Goal: Navigation & Orientation: Find specific page/section

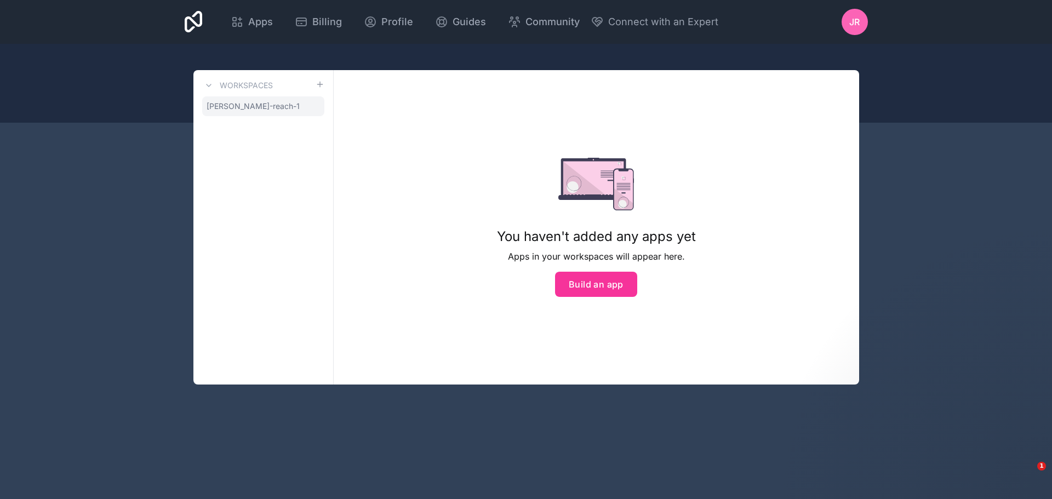
click at [228, 109] on span "[PERSON_NAME]-reach-1" at bounding box center [253, 106] width 93 height 11
click at [902, 112] on div at bounding box center [526, 83] width 1052 height 79
click at [920, 162] on div "Apps Billing Profile Guides Community Connect with an Expert JR Billing Profile…" at bounding box center [526, 249] width 1052 height 499
click at [211, 20] on div "Apps Billing Profile Guides Community Connect with an Expert JR Billing Profile…" at bounding box center [526, 22] width 701 height 44
click at [198, 20] on icon at bounding box center [194, 22] width 18 height 26
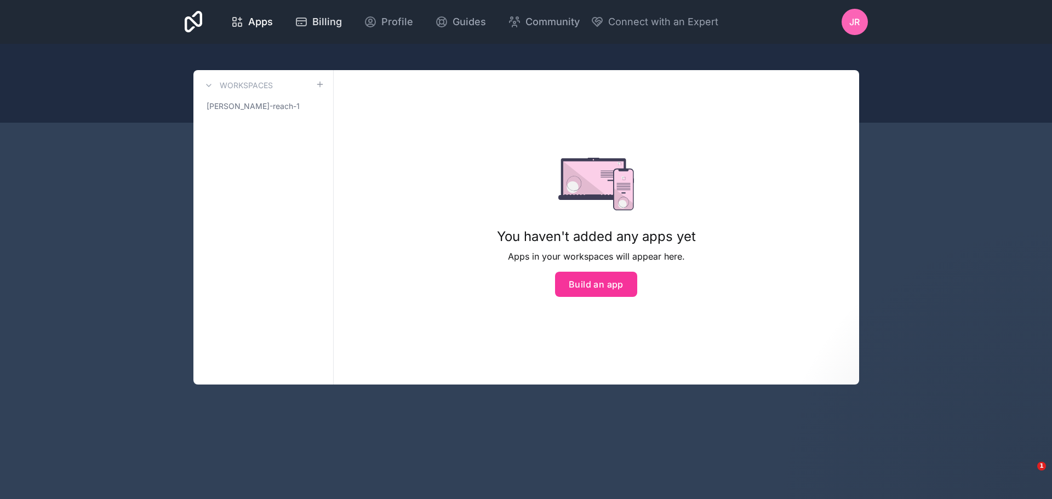
click at [320, 20] on span "Billing" at bounding box center [327, 21] width 30 height 15
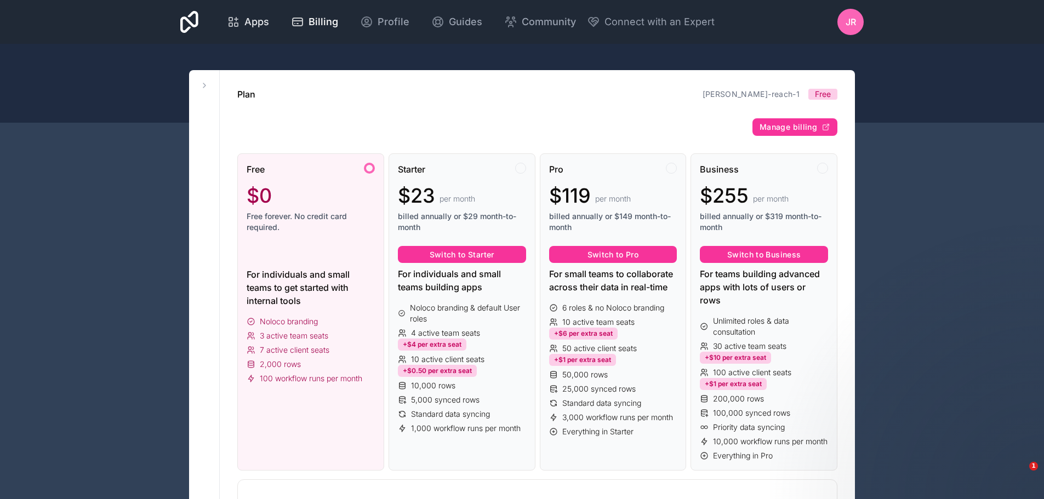
click at [249, 20] on span "Apps" at bounding box center [256, 21] width 25 height 15
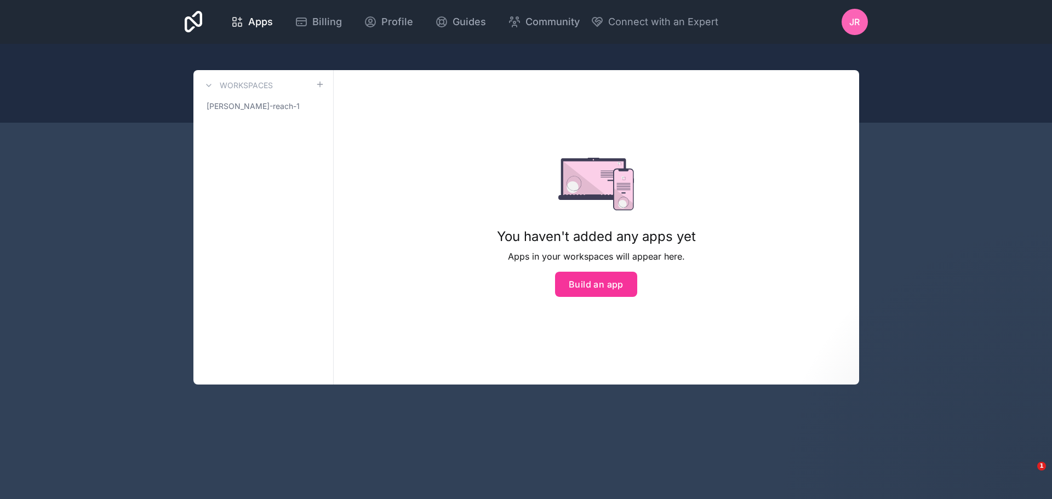
click at [332, 57] on div at bounding box center [526, 83] width 1052 height 79
click at [928, 161] on div "Apps Billing Profile Guides Community Connect with an Expert JR Billing Profile…" at bounding box center [526, 249] width 1052 height 499
drag, startPoint x: 207, startPoint y: 18, endPoint x: 195, endPoint y: 21, distance: 12.5
click at [207, 18] on div "Apps Billing Profile Guides Community Connect with an Expert JR Billing Profile…" at bounding box center [526, 22] width 701 height 44
click at [185, 22] on icon at bounding box center [194, 22] width 18 height 22
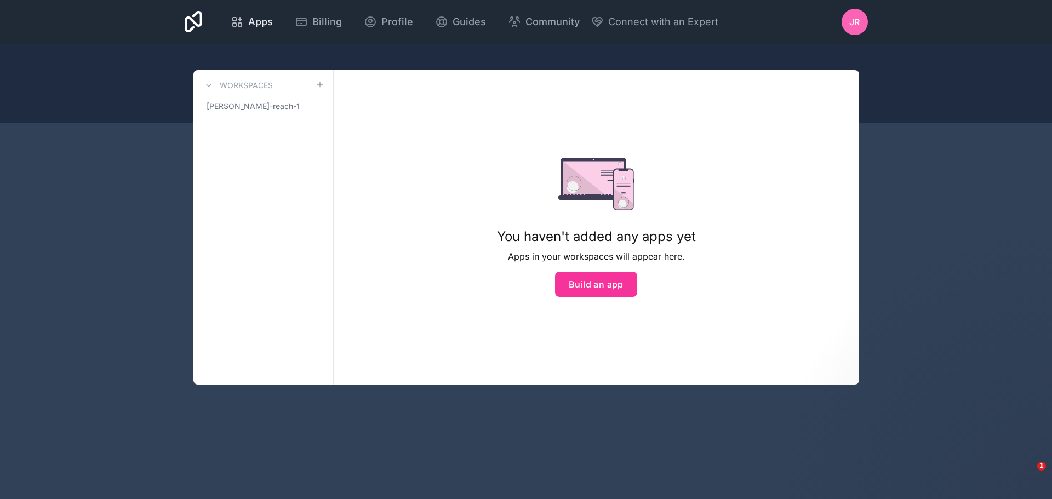
click at [266, 18] on span "Apps" at bounding box center [260, 21] width 25 height 15
click at [211, 84] on icon at bounding box center [209, 85] width 4 height 2
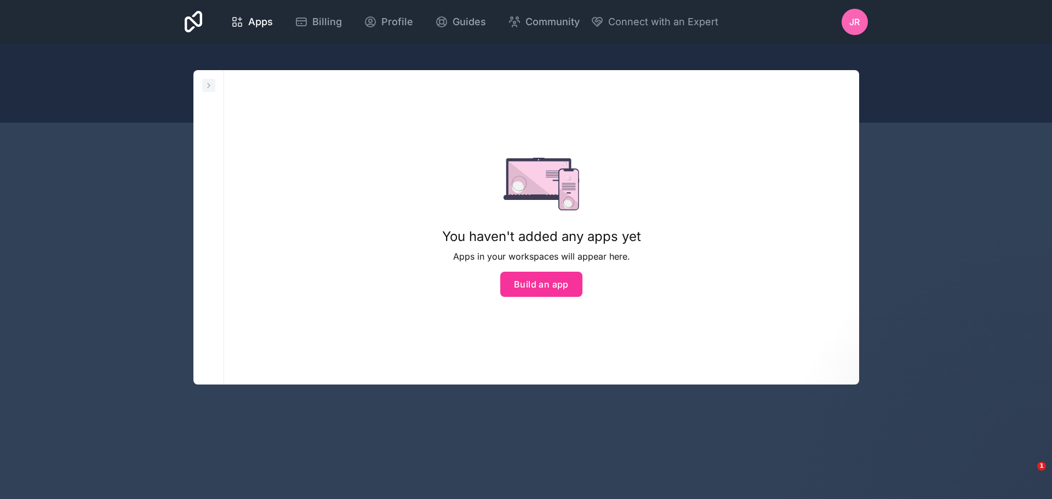
click at [211, 84] on icon at bounding box center [208, 85] width 9 height 9
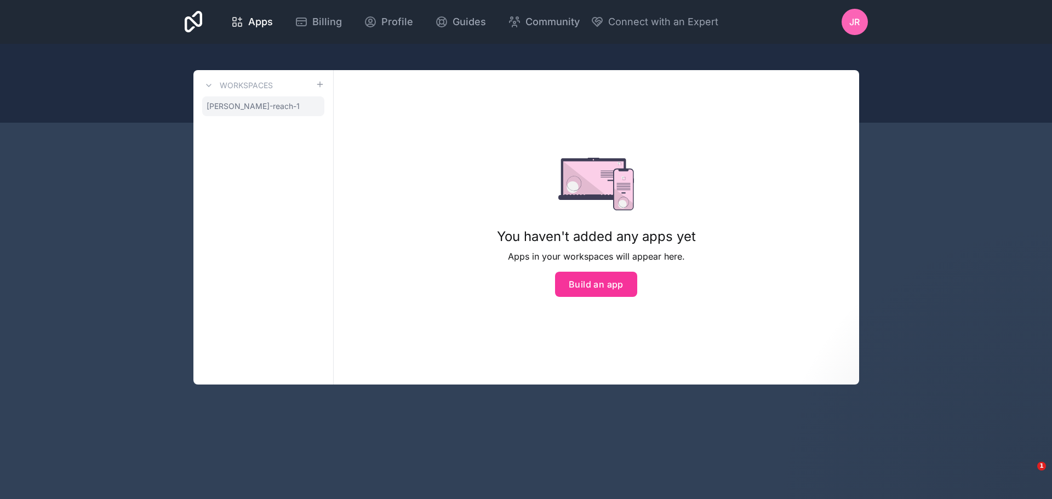
click at [239, 107] on span "[PERSON_NAME]-reach-1" at bounding box center [253, 106] width 93 height 11
click at [933, 265] on div "Apps Billing Profile Guides Community Connect with an Expert JR Billing Profile…" at bounding box center [526, 249] width 1052 height 499
